Goal: Information Seeking & Learning: Learn about a topic

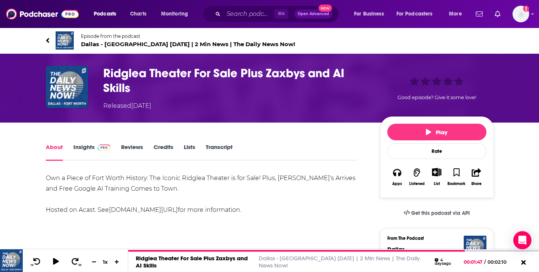
click at [96, 41] on span "Dallas - [GEOGRAPHIC_DATA] [DATE] | 2 Min News | The Daily News Now!" at bounding box center [188, 43] width 214 height 7
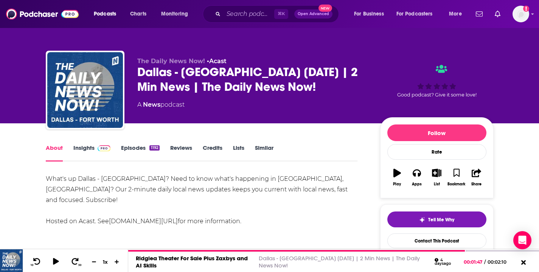
click at [81, 150] on link "Insights" at bounding box center [91, 152] width 37 height 17
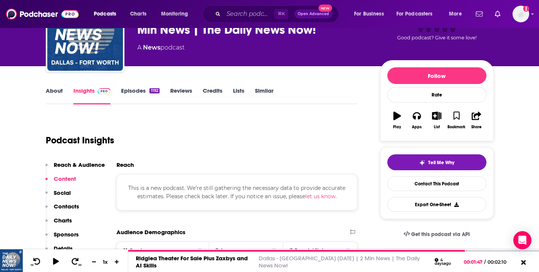
scroll to position [58, 0]
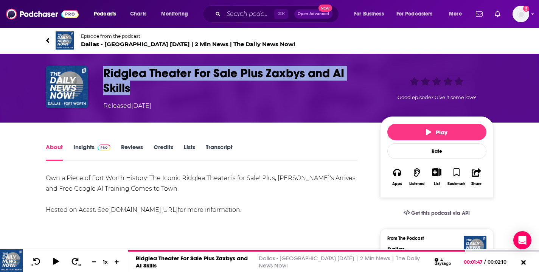
drag, startPoint x: 103, startPoint y: 73, endPoint x: 132, endPoint y: 90, distance: 33.2
click at [132, 90] on h1 "Ridglea Theater For Sale Plus Zaxbys and AI Skills" at bounding box center [235, 81] width 265 height 30
copy h1 "Ridglea Theater For Sale Plus Zaxbys and AI Skills"
click at [479, 171] on icon "button" at bounding box center [476, 172] width 9 height 8
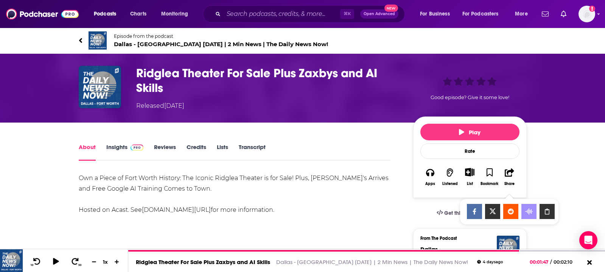
click at [539, 209] on icon "Show Share dropdown" at bounding box center [547, 211] width 5 height 6
